Goal: Find specific page/section: Find specific page/section

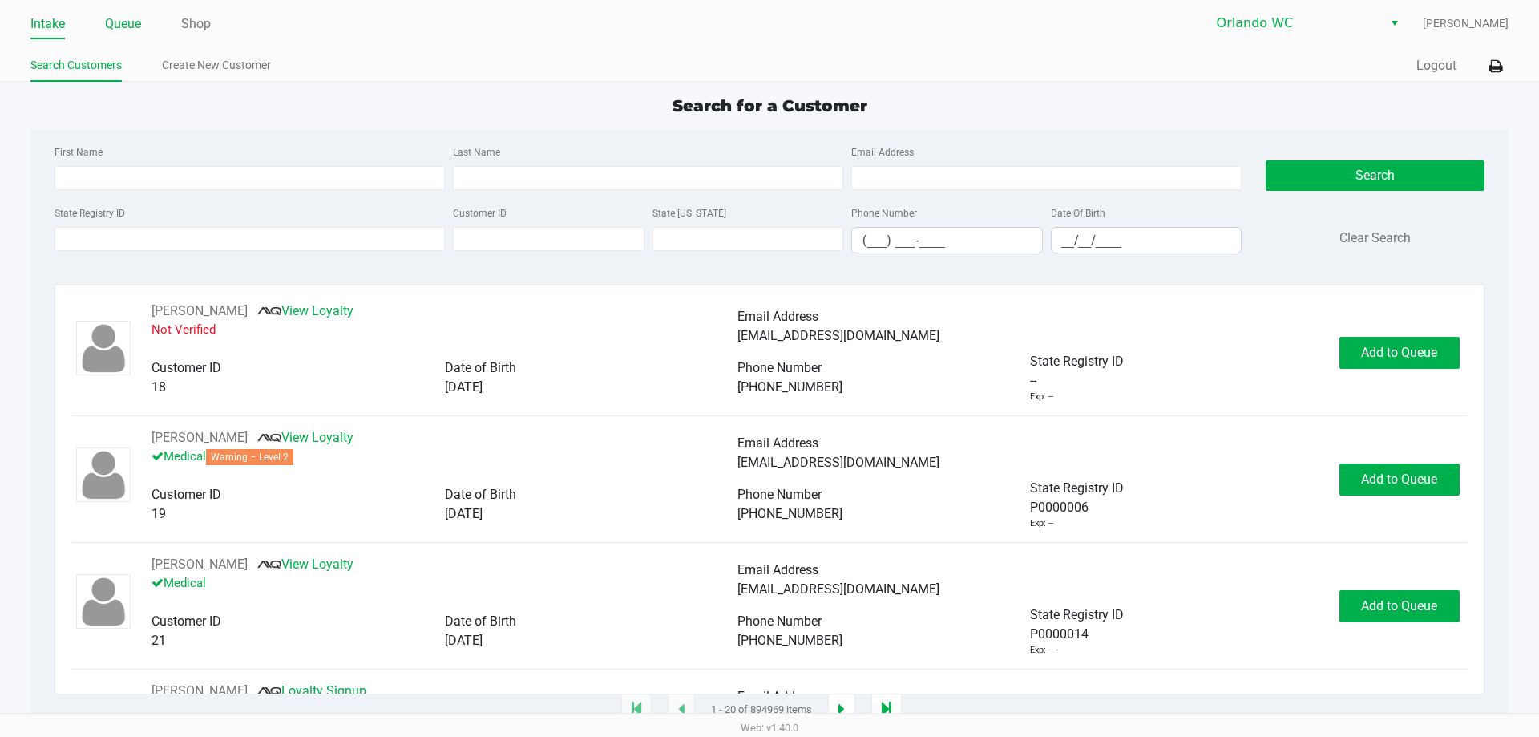
click at [123, 18] on link "Queue" at bounding box center [123, 24] width 36 height 22
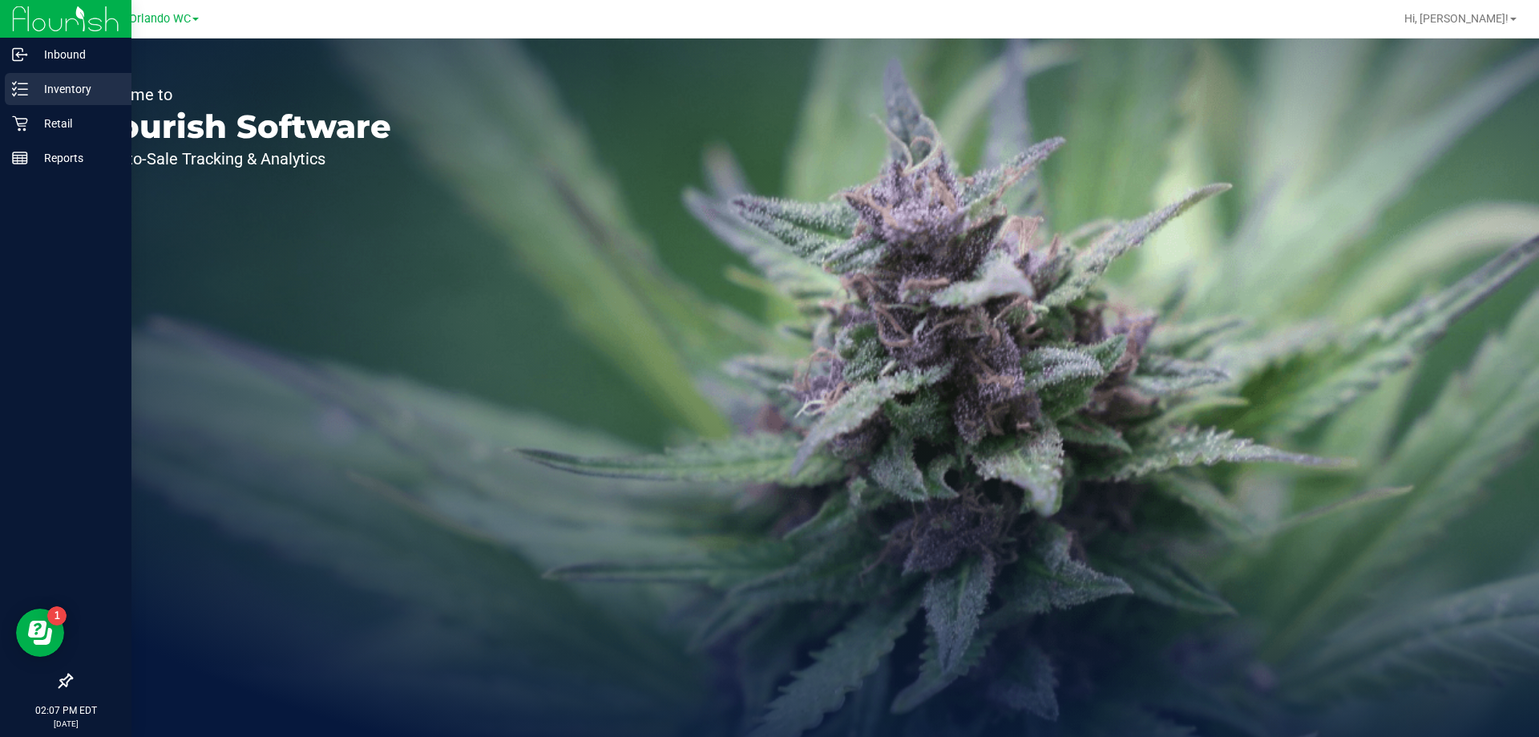
click at [71, 89] on p "Inventory" at bounding box center [76, 88] width 96 height 19
